Goal: Task Accomplishment & Management: Use online tool/utility

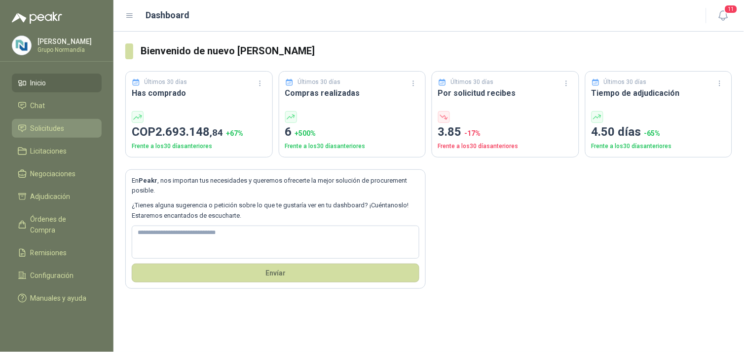
click at [43, 124] on span "Solicitudes" at bounding box center [48, 128] width 34 height 11
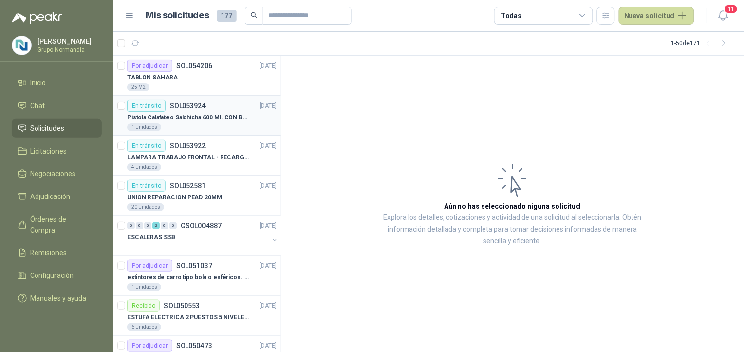
click at [223, 120] on p "Pistola Calafateo Salchicha 600 Ml. CON BOQUILLA" at bounding box center [188, 117] width 123 height 9
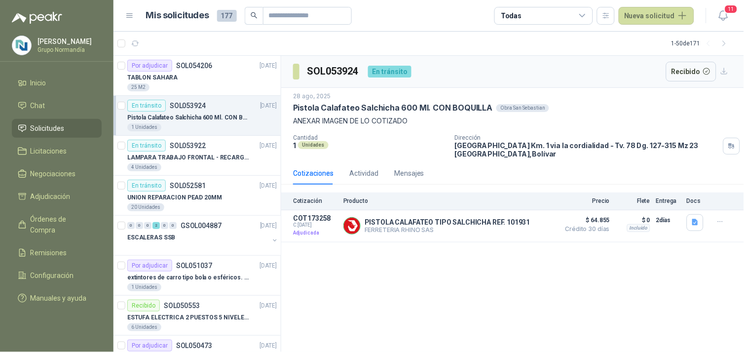
click at [449, 46] on article "1 - 50 de 171" at bounding box center [429, 44] width 631 height 24
click at [42, 51] on div "[PERSON_NAME] Grupo Normandía" at bounding box center [57, 46] width 90 height 20
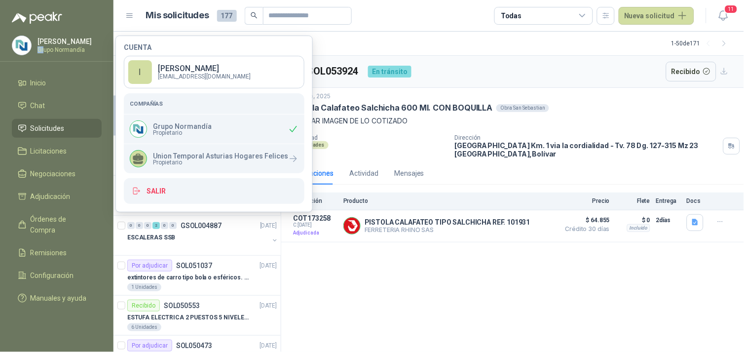
drag, startPoint x: 43, startPoint y: 50, endPoint x: 27, endPoint y: 45, distance: 16.5
click at [27, 45] on img at bounding box center [21, 45] width 19 height 19
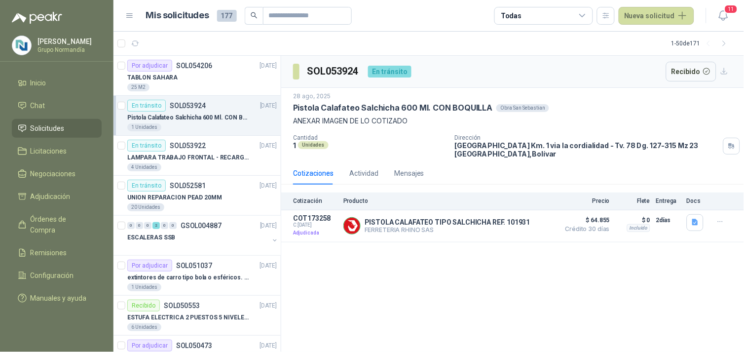
click at [51, 44] on p "[PERSON_NAME]" at bounding box center [69, 41] width 62 height 7
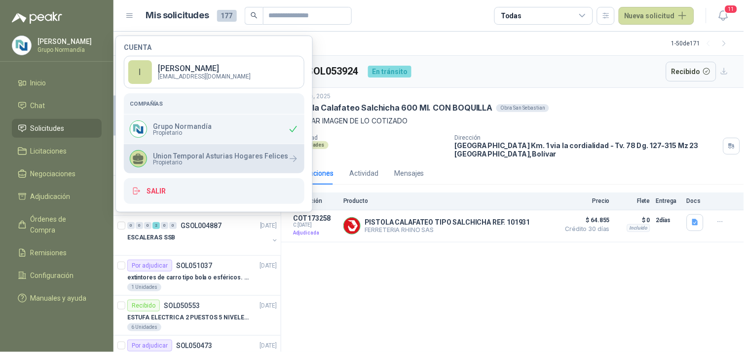
click at [189, 165] on span "Propietario" at bounding box center [220, 162] width 135 height 6
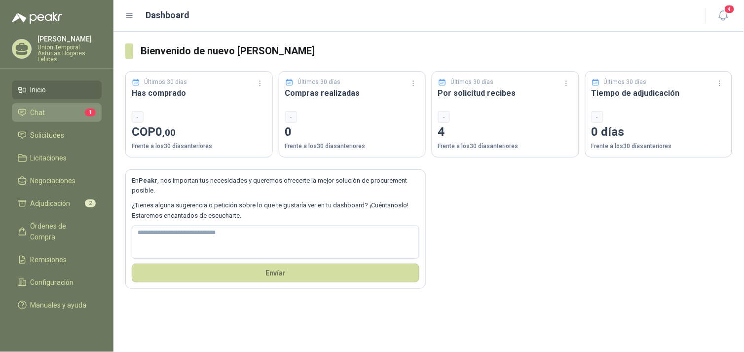
click at [65, 108] on li "Chat 1" at bounding box center [57, 112] width 78 height 11
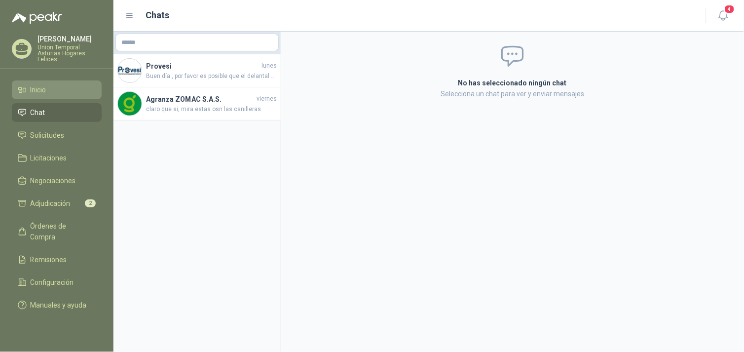
click at [51, 92] on li "Inicio" at bounding box center [57, 89] width 78 height 11
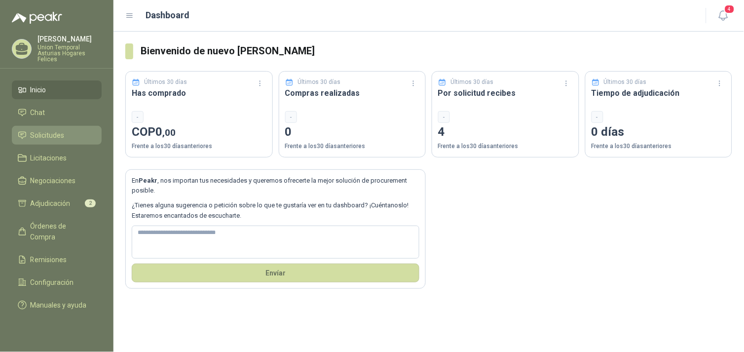
click at [48, 136] on span "Solicitudes" at bounding box center [48, 135] width 34 height 11
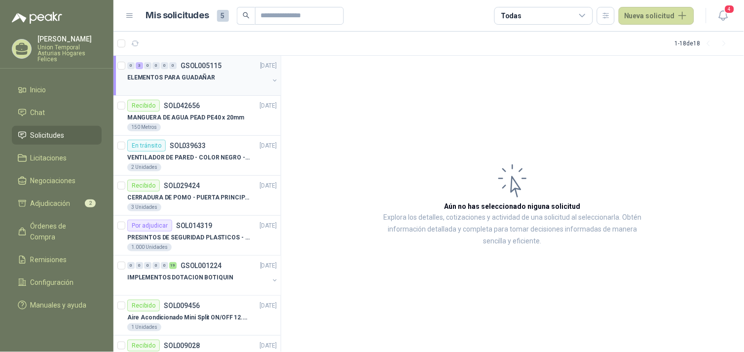
click at [203, 85] on div at bounding box center [198, 87] width 142 height 8
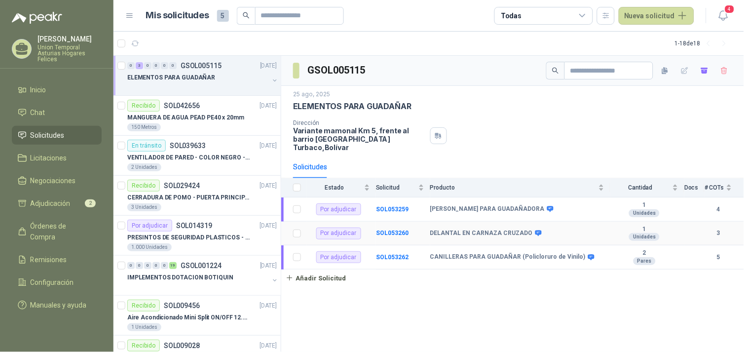
click at [481, 222] on td "DELANTAL EN CARNAZA CRUZADO" at bounding box center [520, 234] width 180 height 24
click at [470, 229] on b "DELANTAL EN CARNAZA CRUZADO" at bounding box center [481, 233] width 103 height 8
click at [398, 229] on b "SOL053260" at bounding box center [392, 232] width 33 height 7
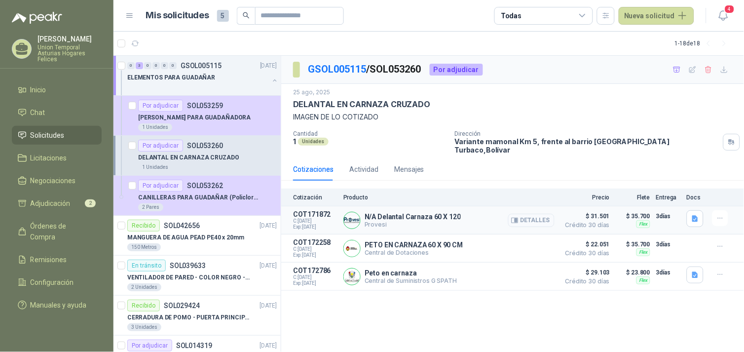
click at [530, 214] on button "Detalles" at bounding box center [531, 220] width 46 height 13
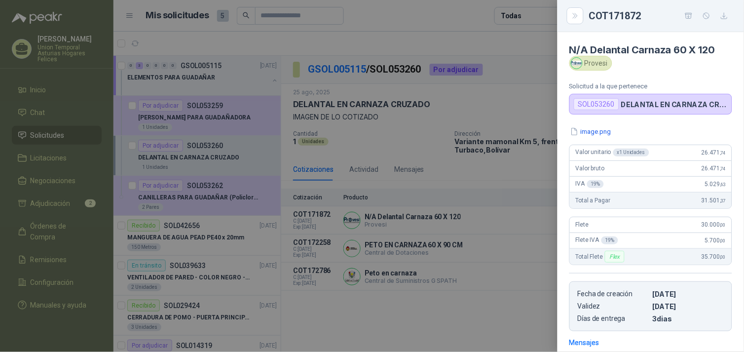
click at [474, 309] on div at bounding box center [372, 176] width 744 height 352
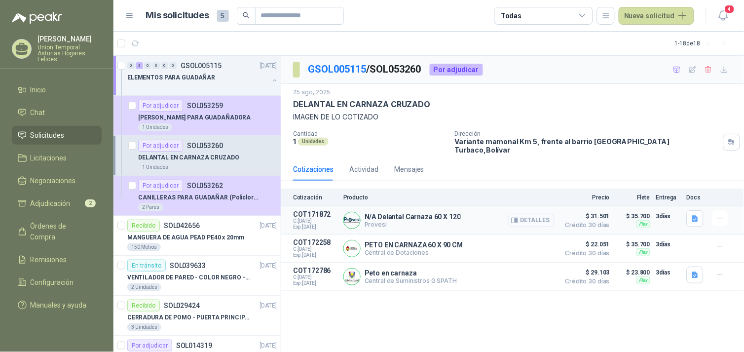
click at [541, 216] on button "Detalles" at bounding box center [531, 220] width 46 height 13
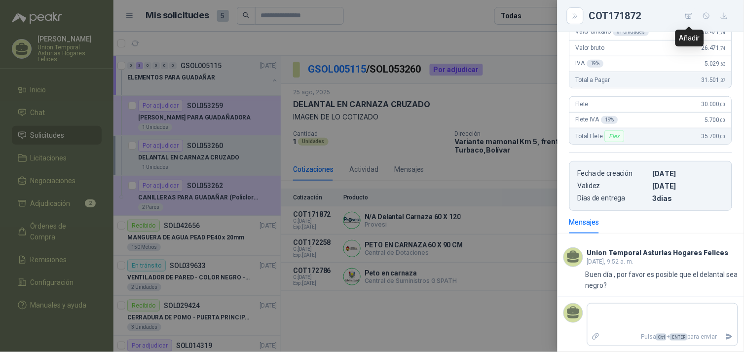
click at [689, 15] on icon "button" at bounding box center [689, 16] width 8 height 8
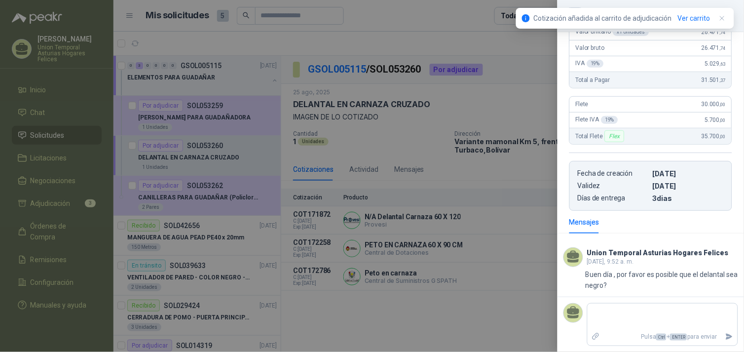
click at [43, 208] on div at bounding box center [372, 176] width 744 height 352
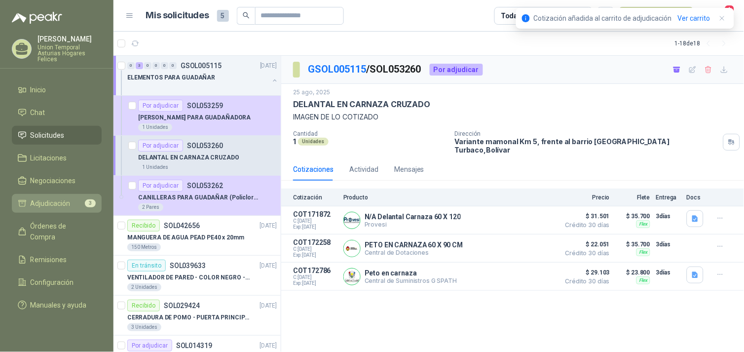
click at [62, 200] on span "Adjudicación" at bounding box center [51, 203] width 40 height 11
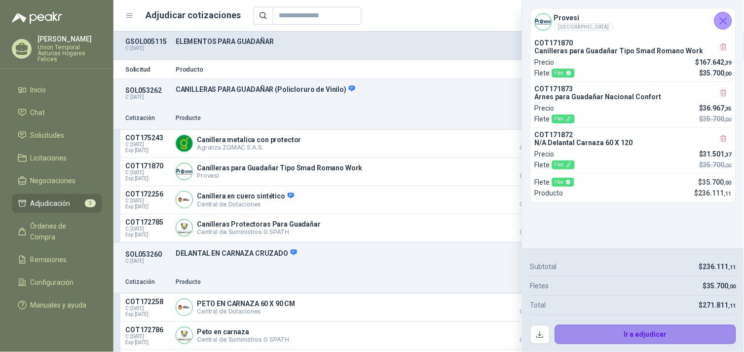
click at [652, 331] on button "Ir a adjudicar" at bounding box center [646, 335] width 182 height 20
